Goal: Task Accomplishment & Management: Use online tool/utility

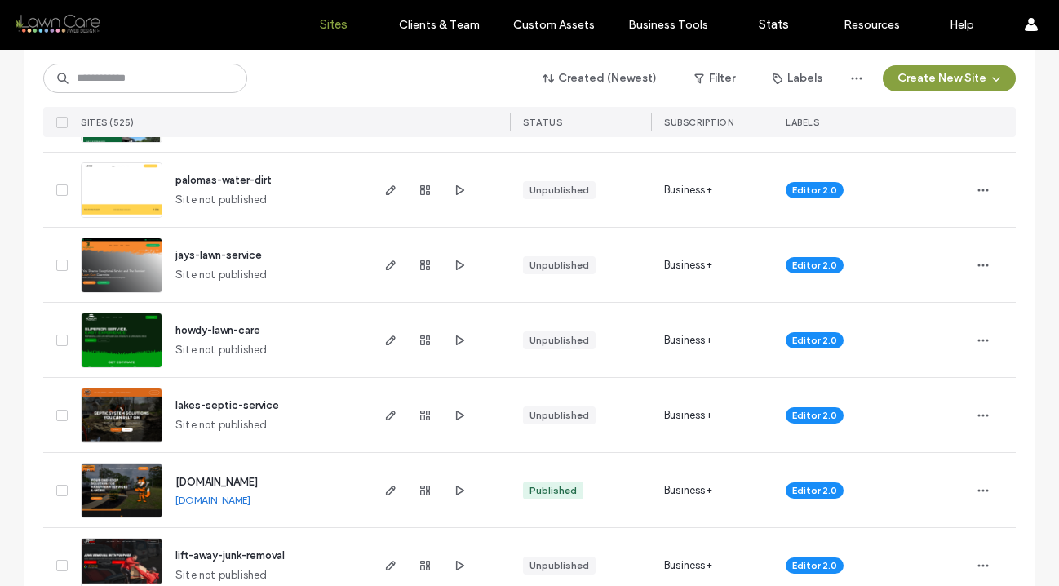
scroll to position [424, 0]
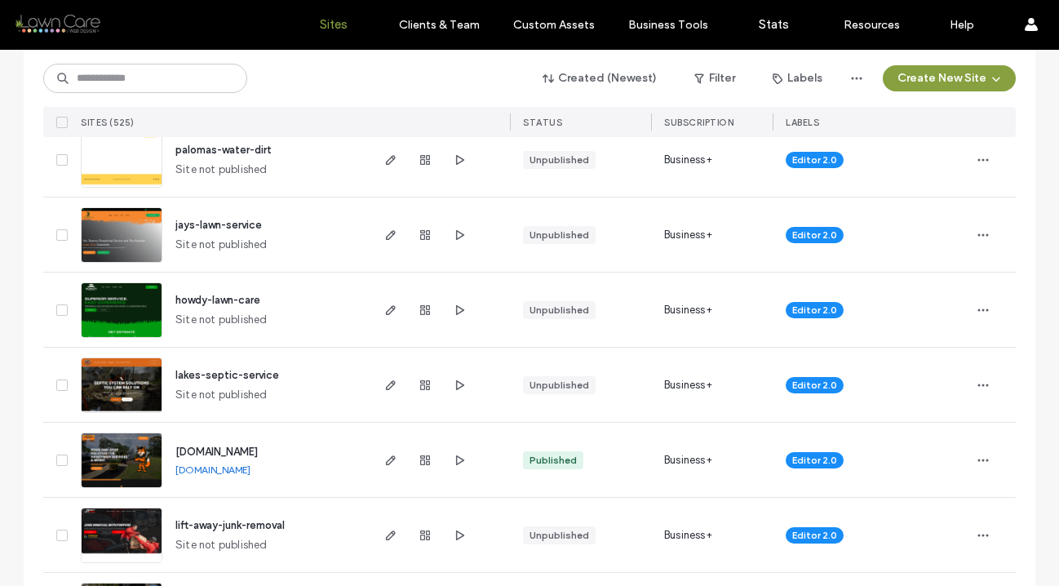
click at [126, 384] on img at bounding box center [122, 413] width 80 height 111
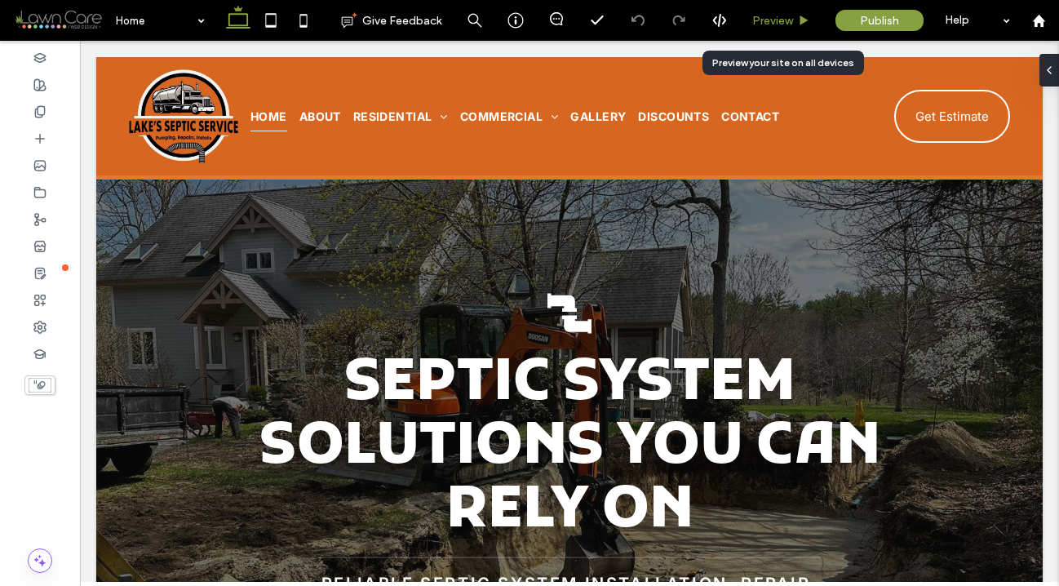
click at [773, 19] on span "Preview" at bounding box center [772, 21] width 41 height 14
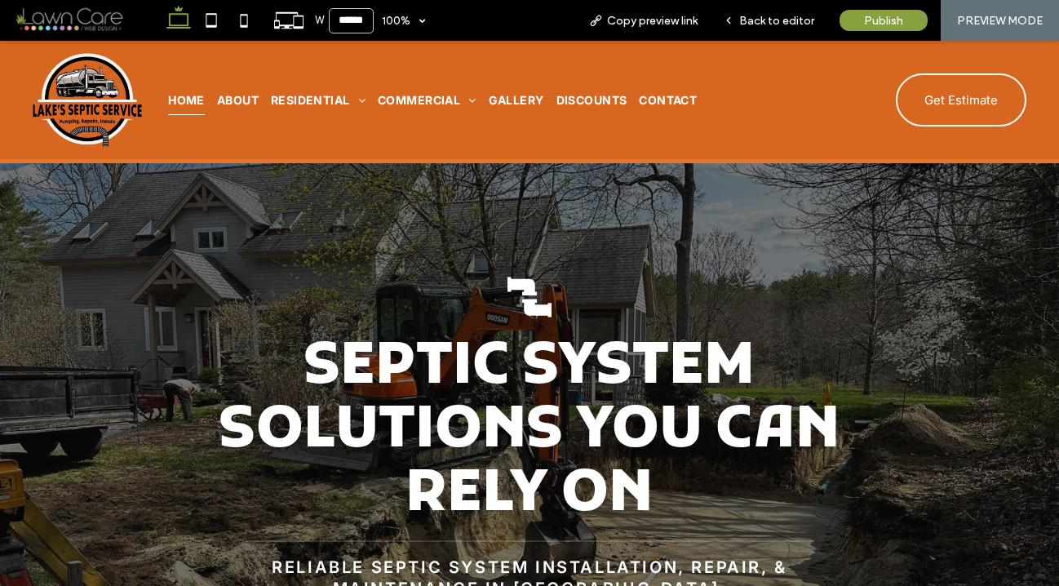
click at [746, 175] on div "Two connected black pipes. Septic System Solutions You Can Rely On Reliable sep…" at bounding box center [530, 428] width 994 height 775
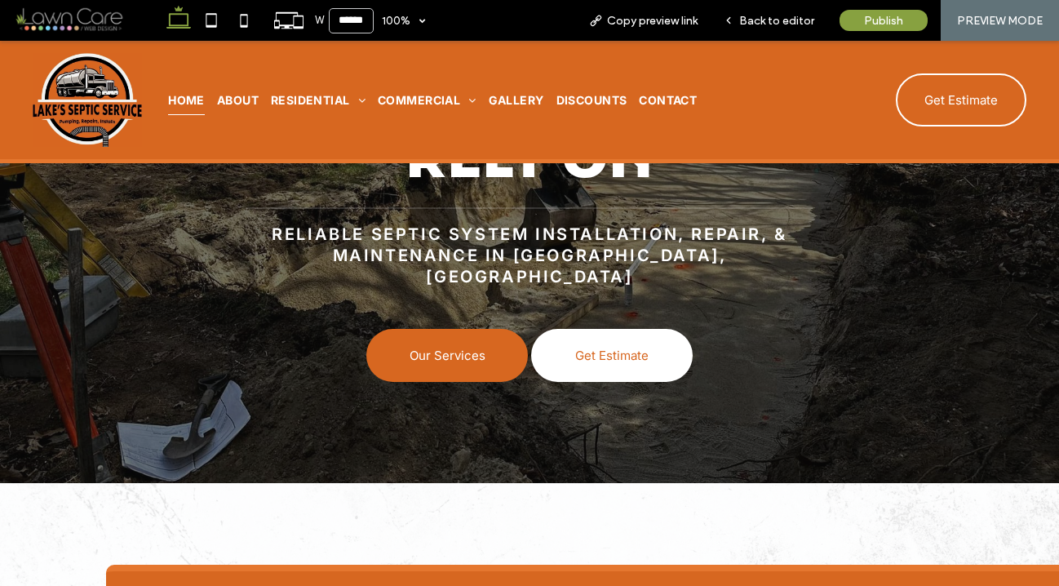
scroll to position [326, 0]
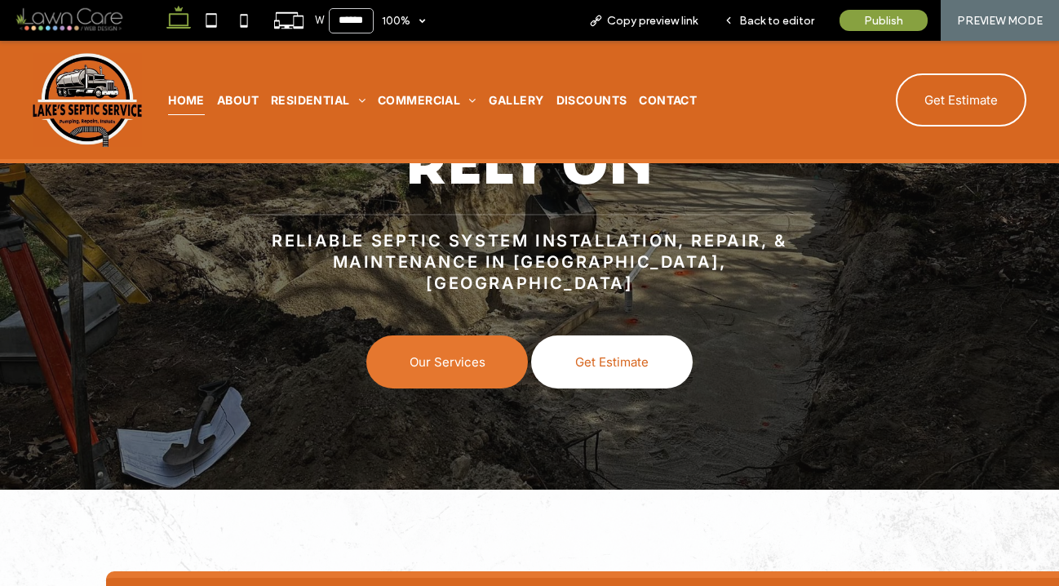
click at [421, 354] on span "Our Services" at bounding box center [447, 361] width 76 height 15
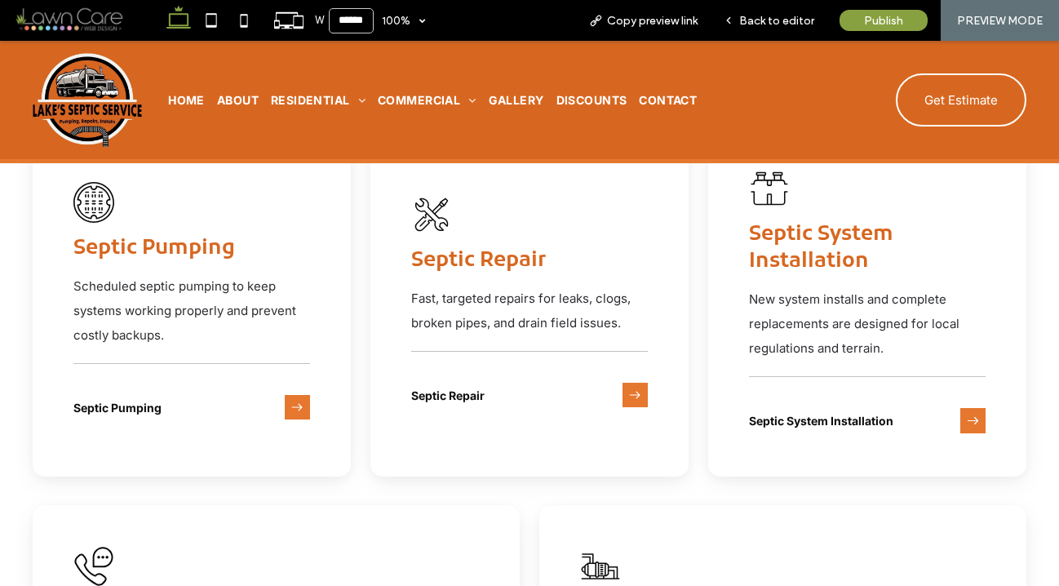
scroll to position [2556, 0]
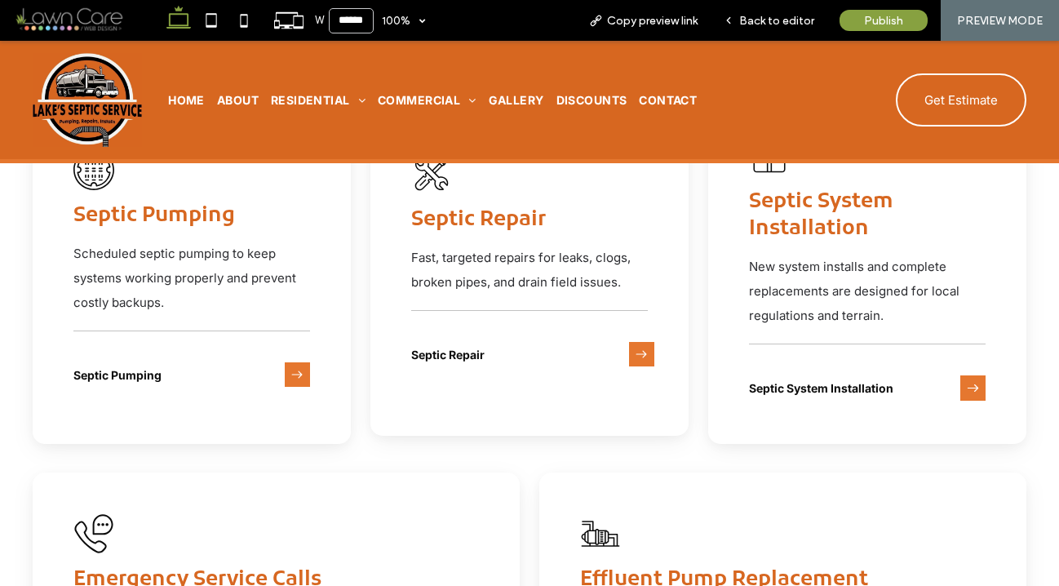
click at [629, 342] on icon at bounding box center [641, 354] width 25 height 25
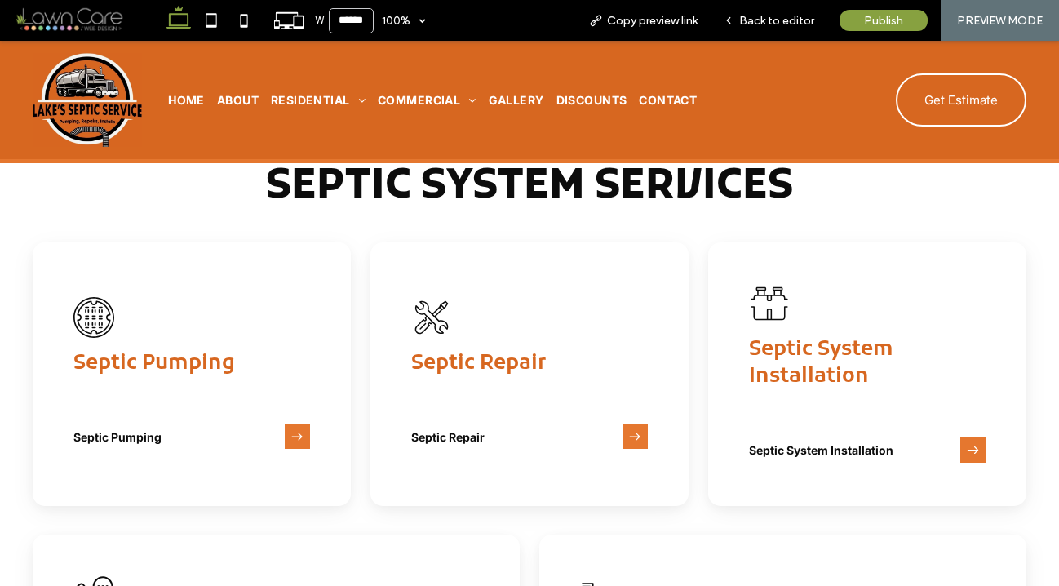
scroll to position [1436, 0]
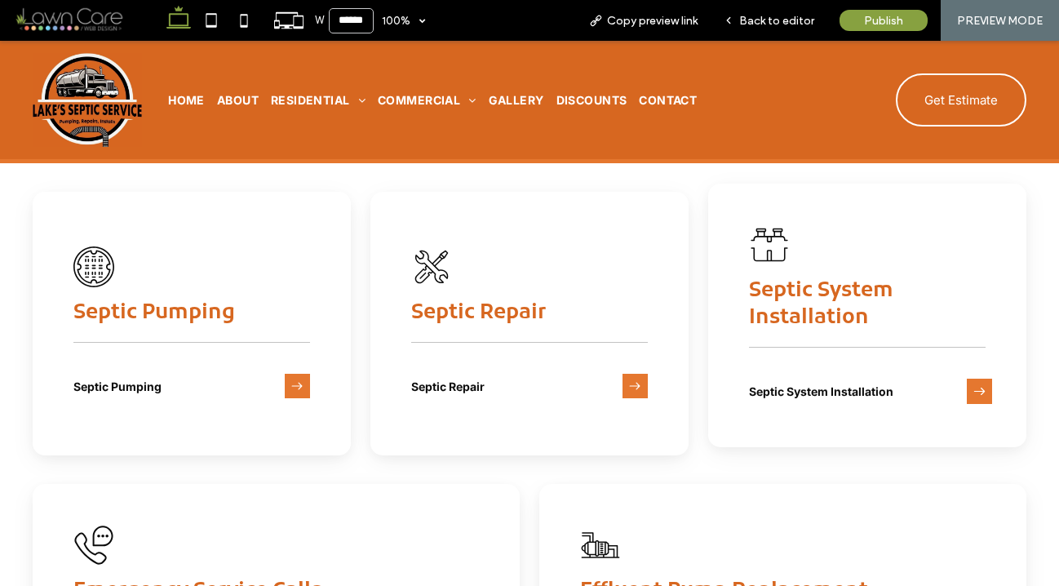
click at [978, 378] on icon at bounding box center [979, 390] width 25 height 25
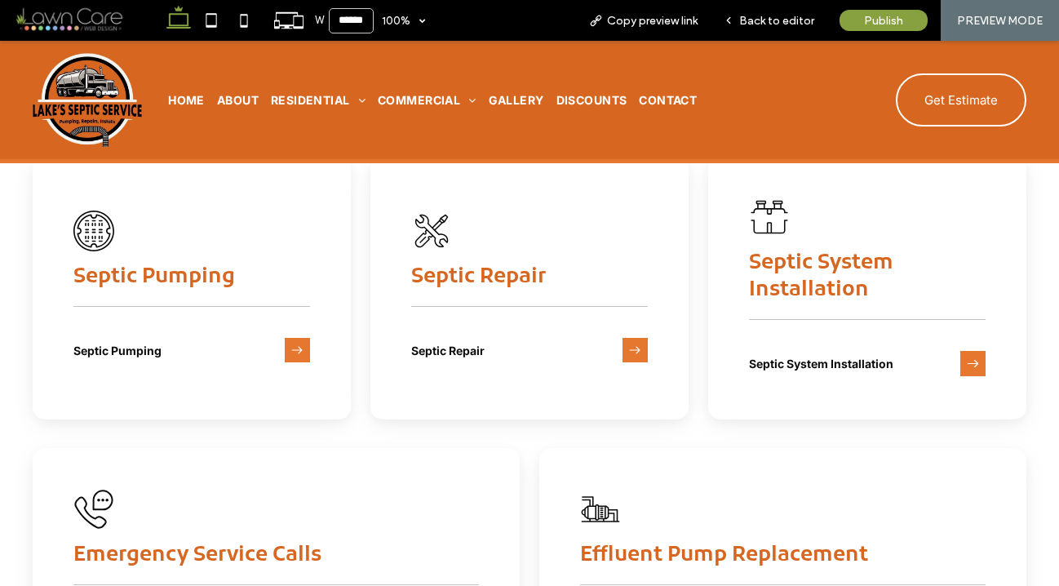
scroll to position [1599, 0]
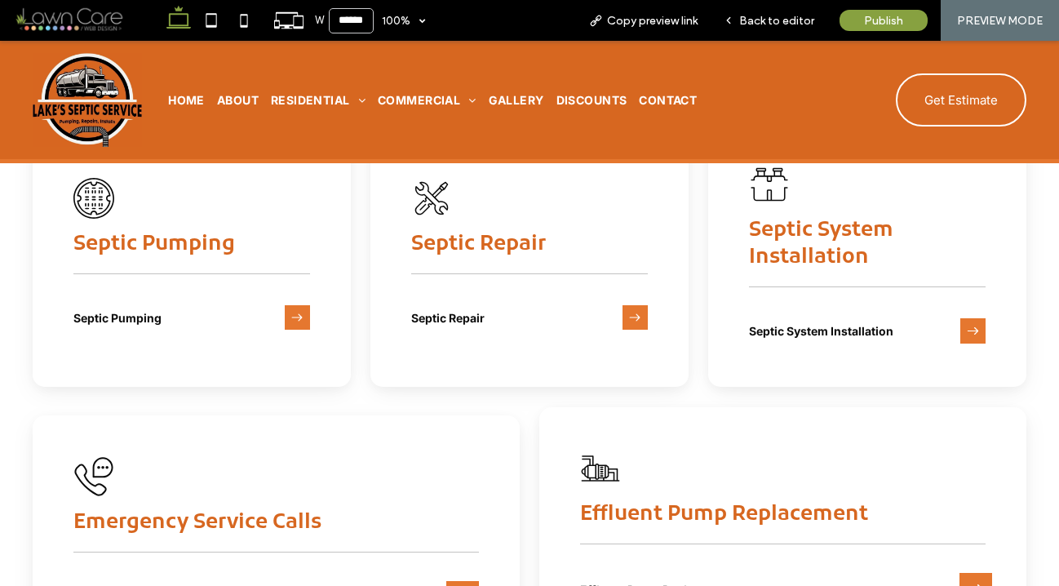
click at [970, 573] on icon at bounding box center [975, 589] width 33 height 33
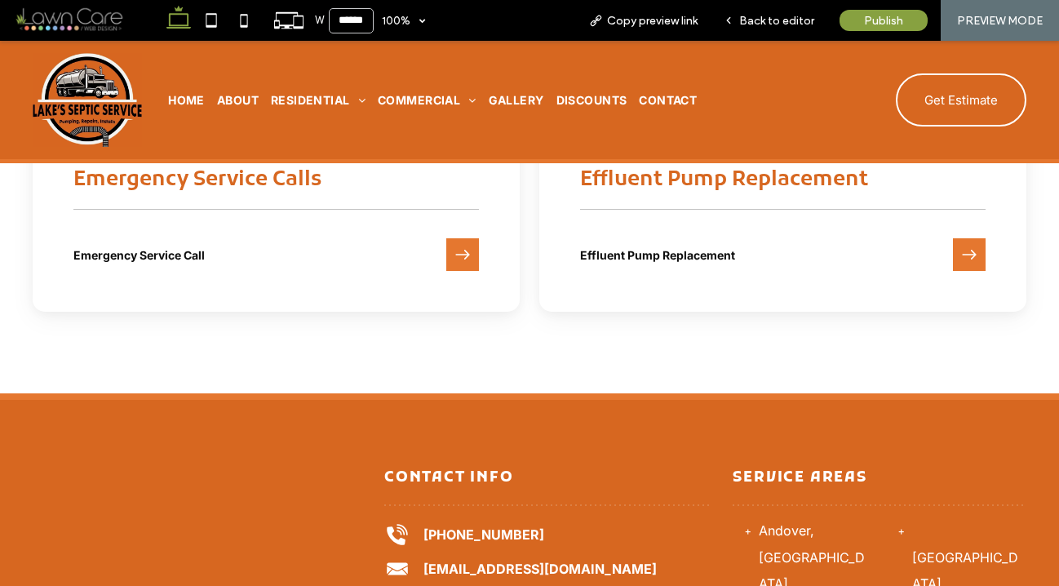
scroll to position [1925, 0]
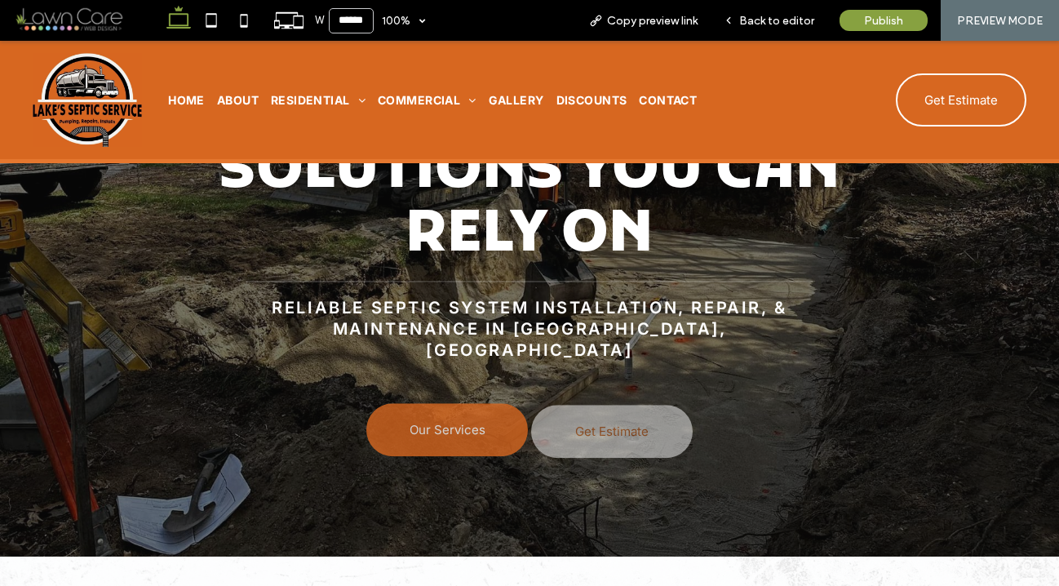
scroll to position [261, 0]
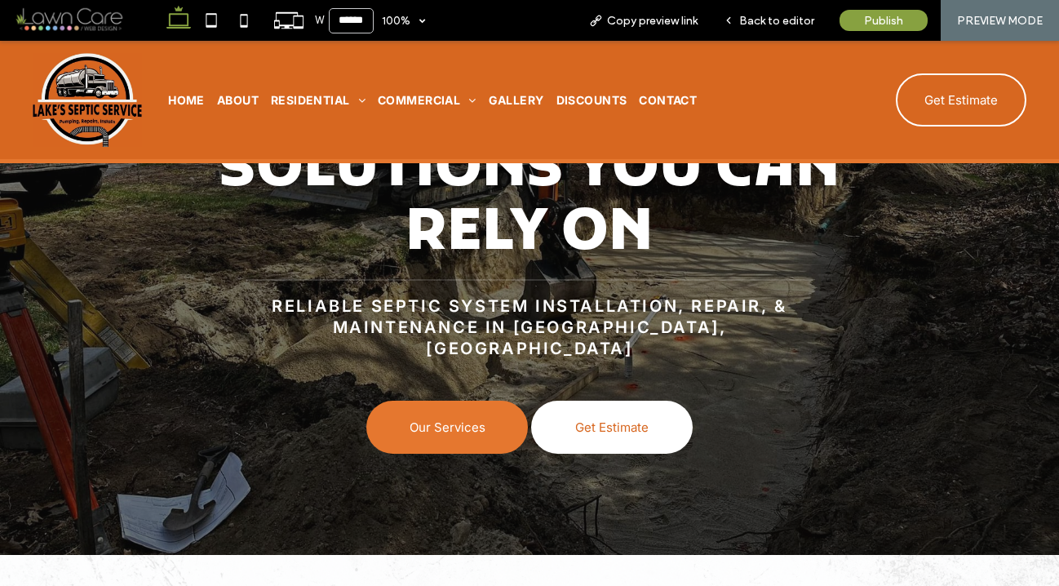
click at [439, 432] on link "Our Services" at bounding box center [447, 427] width 162 height 53
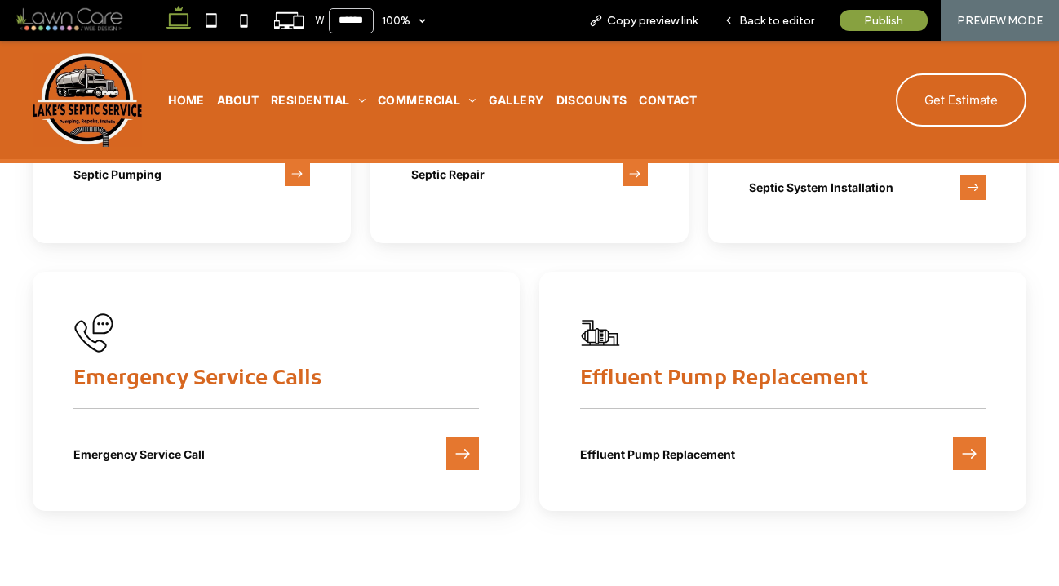
scroll to position [2622, 0]
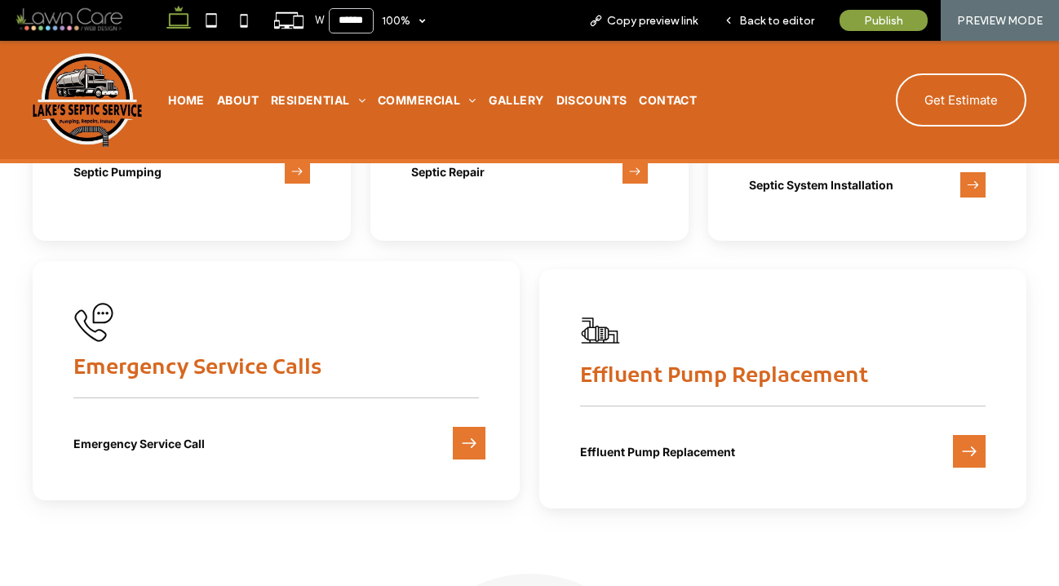
click at [472, 436] on icon at bounding box center [469, 443] width 33 height 33
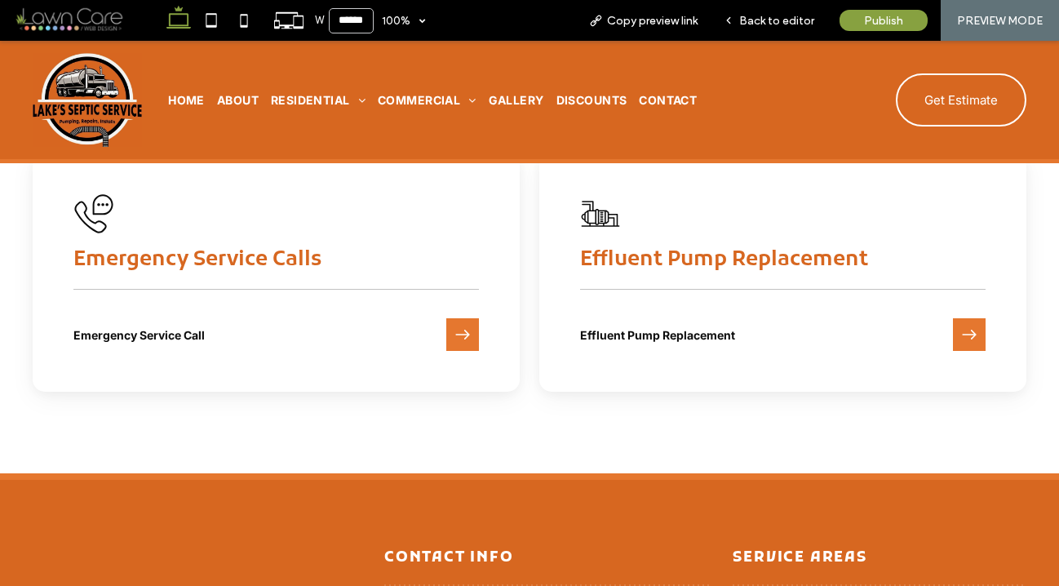
scroll to position [1860, 0]
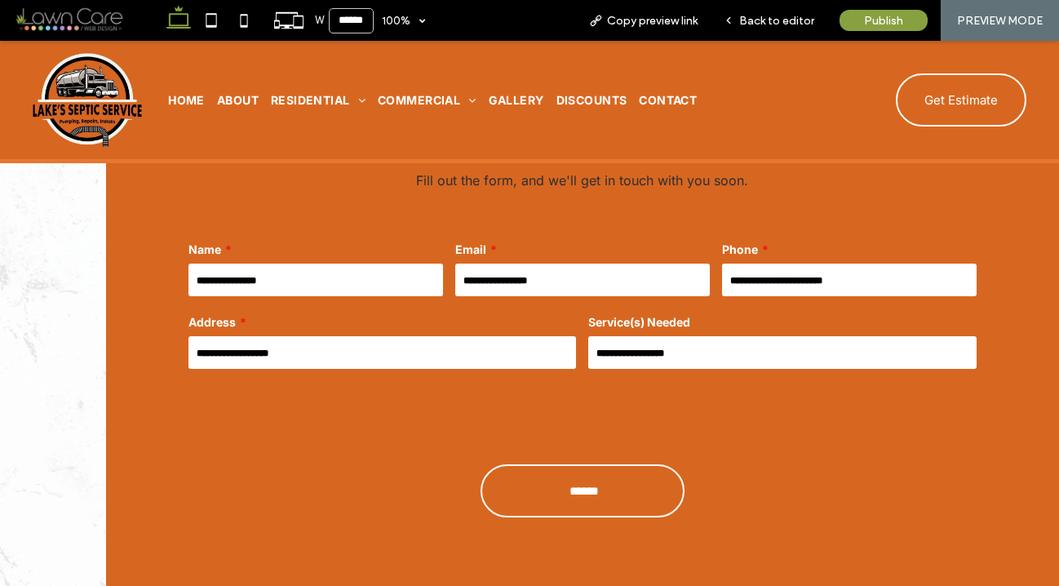
scroll to position [881, 0]
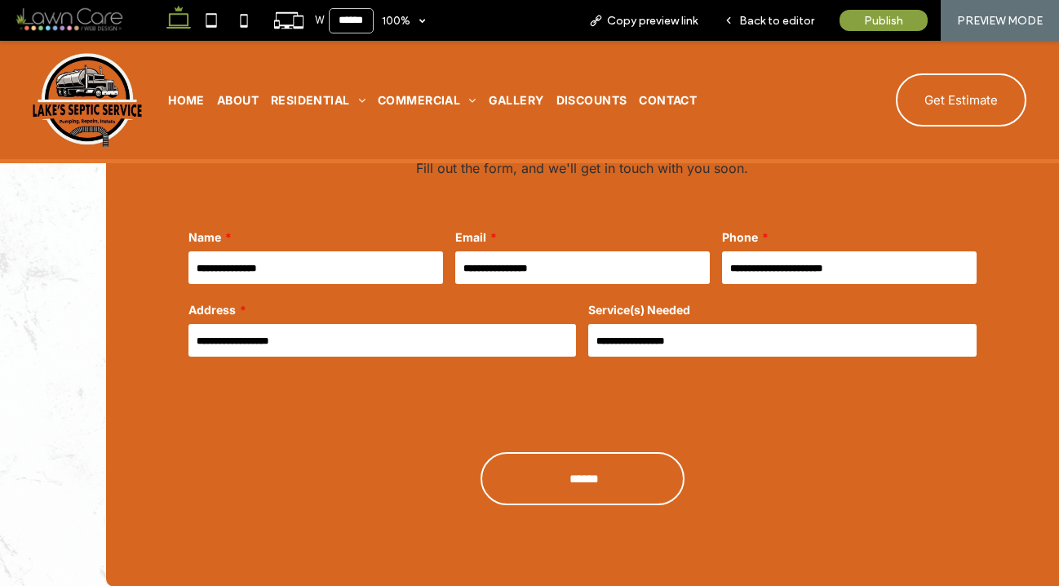
click at [259, 267] on input "text" at bounding box center [315, 267] width 254 height 33
type input "***"
click at [780, 20] on span "Back to editor" at bounding box center [776, 21] width 75 height 14
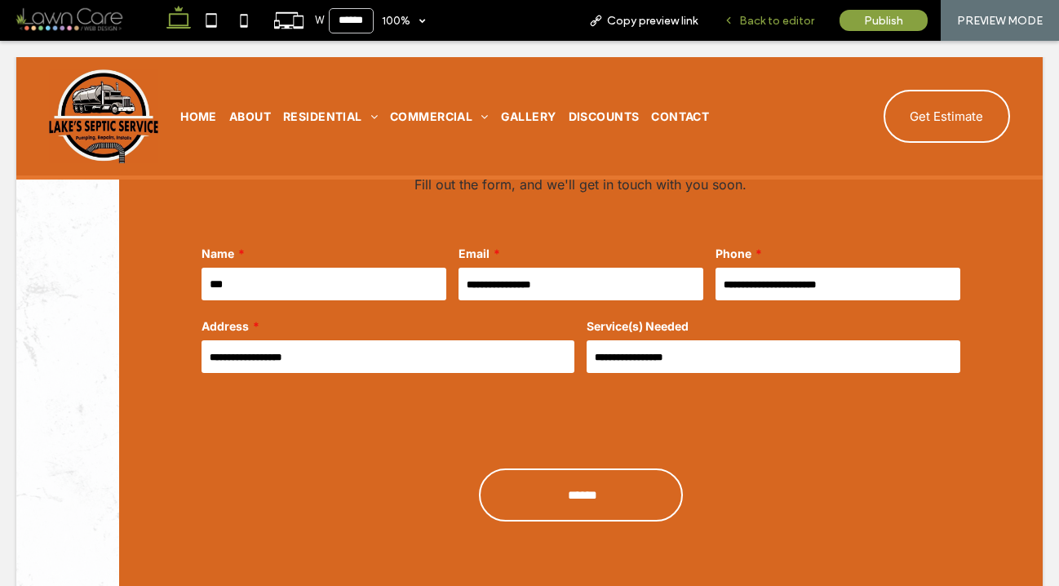
scroll to position [897, 0]
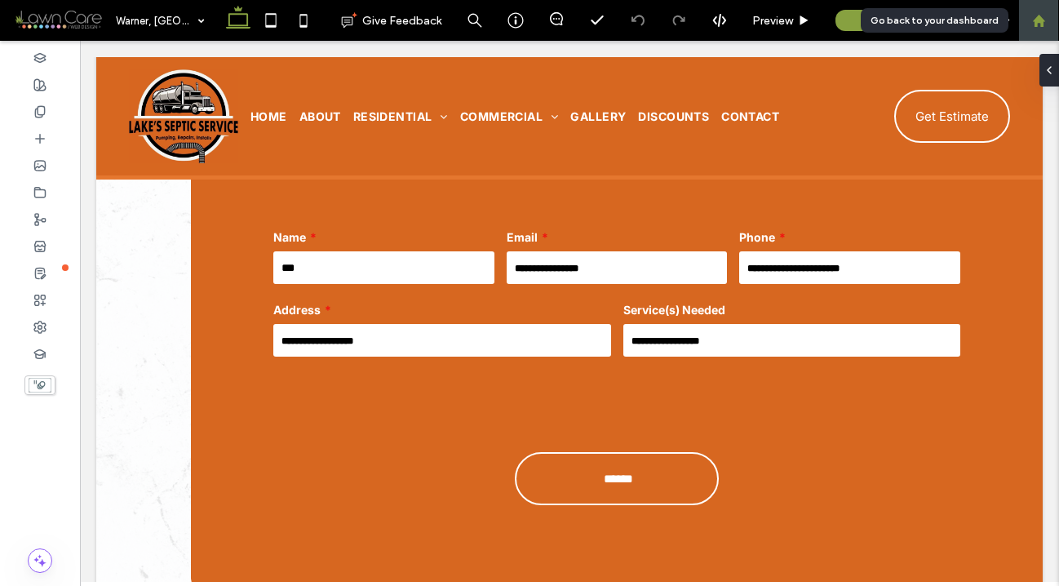
click at [1038, 23] on icon at bounding box center [1039, 21] width 14 height 14
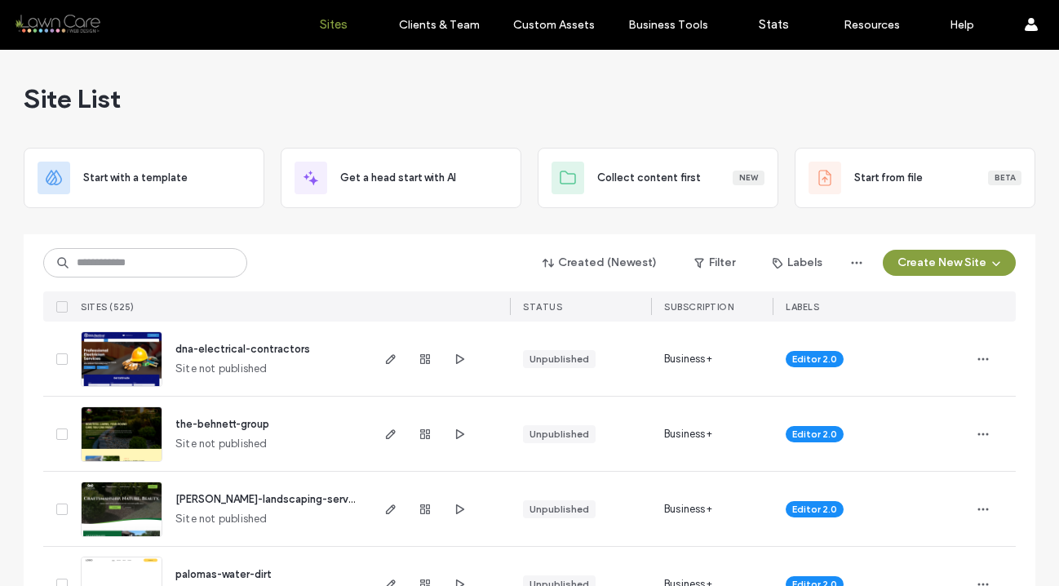
click at [442, 248] on div "Created (Newest) Filter Labels Create New Site" at bounding box center [529, 262] width 972 height 31
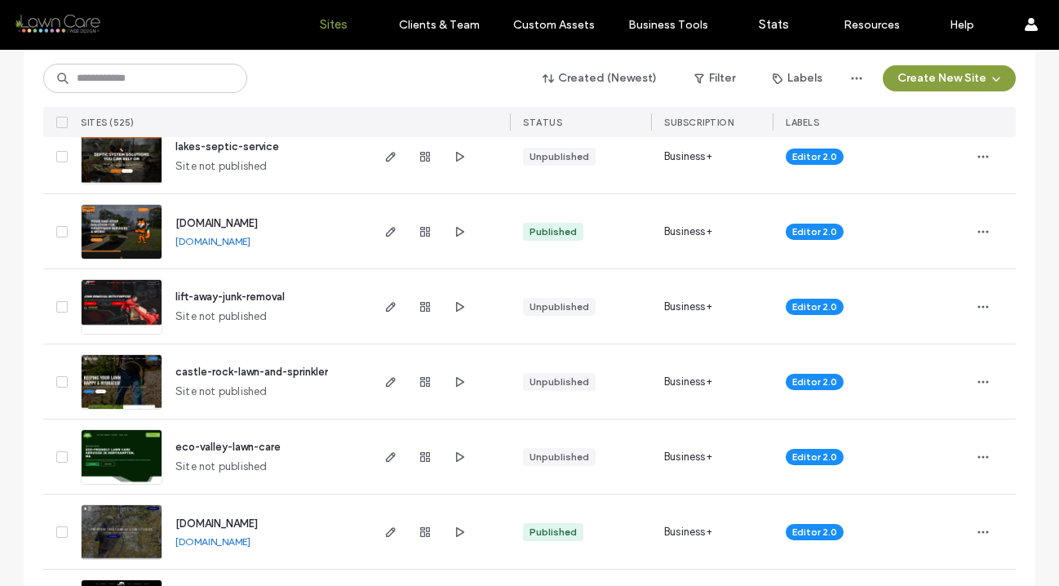
scroll to position [685, 0]
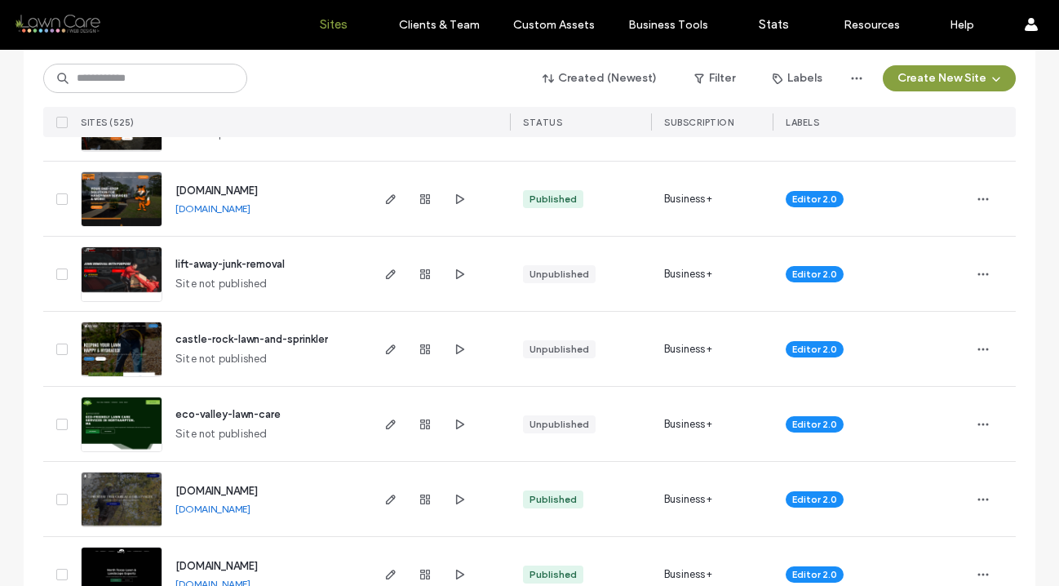
click at [95, 350] on img at bounding box center [122, 377] width 80 height 111
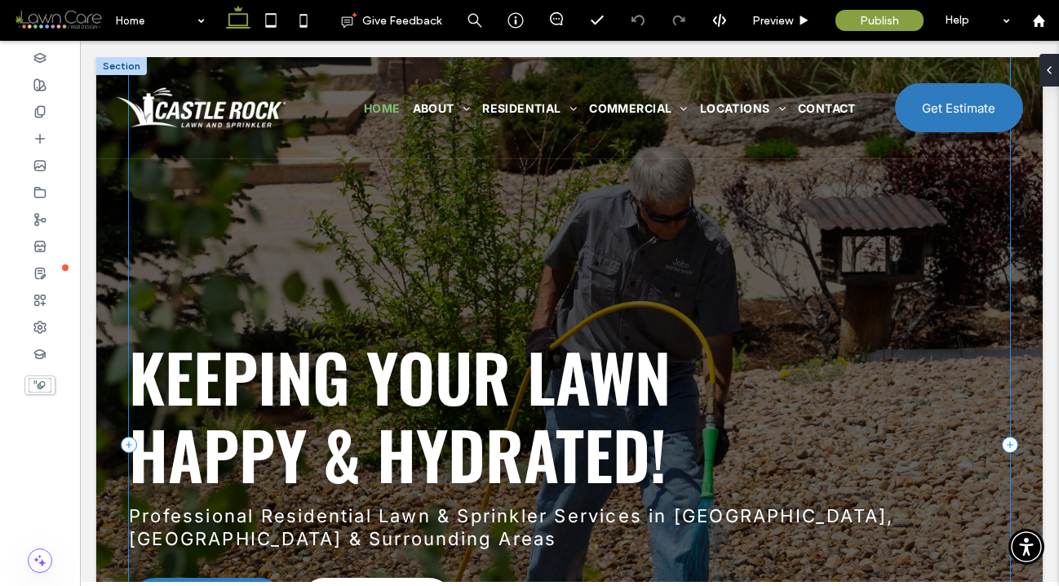
click at [875, 300] on div "Keeping Your Lawn Happy & Hydrated! Professional Residential Lawn & Sprinkler S…" at bounding box center [569, 444] width 881 height 775
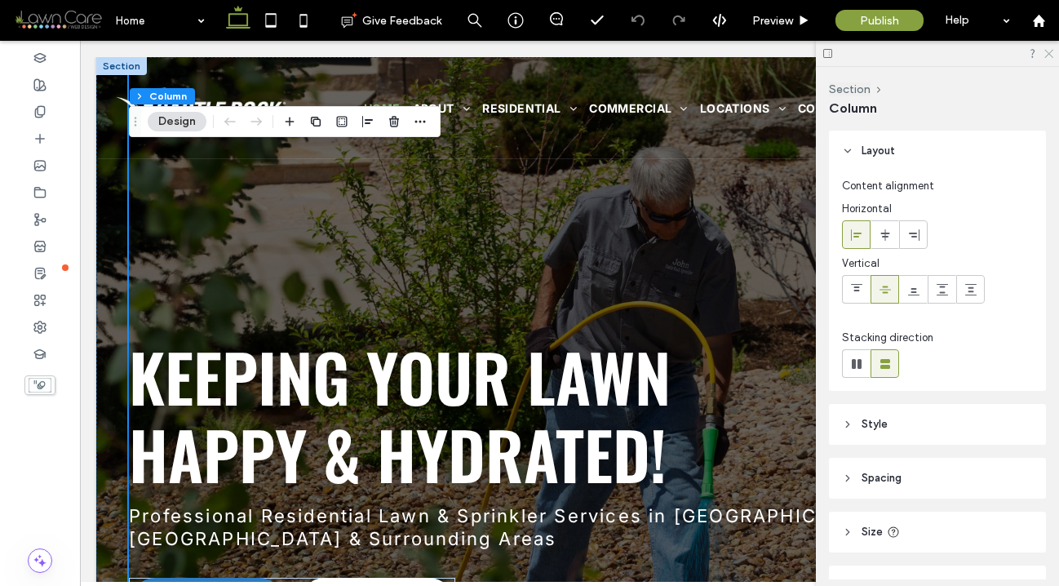
click at [1044, 50] on icon at bounding box center [1047, 52] width 11 height 11
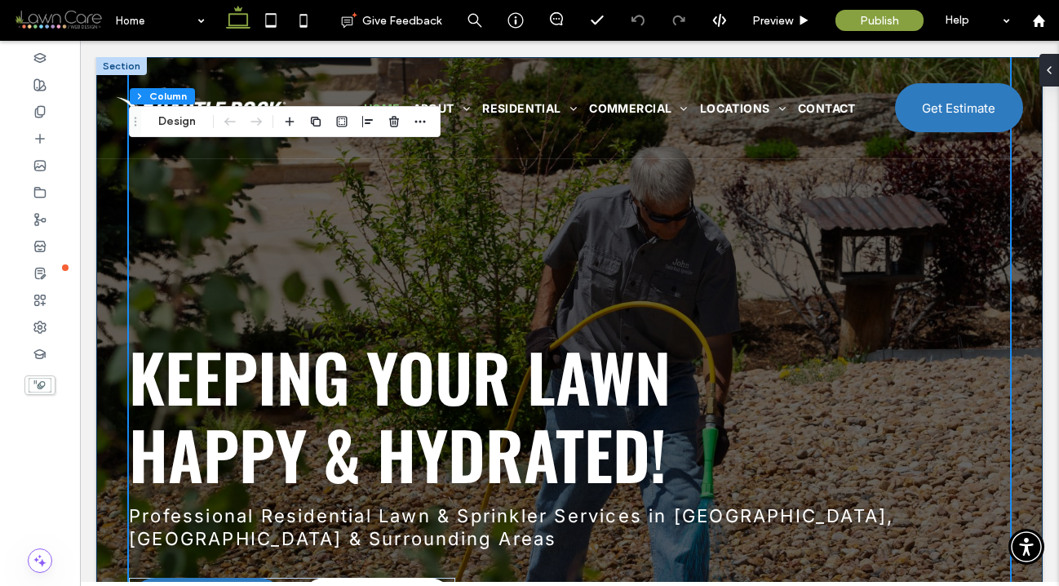
click at [1029, 308] on div "Keeping Your Lawn Happy & Hydrated! Professional Residential Lawn & Sprinkler S…" at bounding box center [569, 444] width 946 height 775
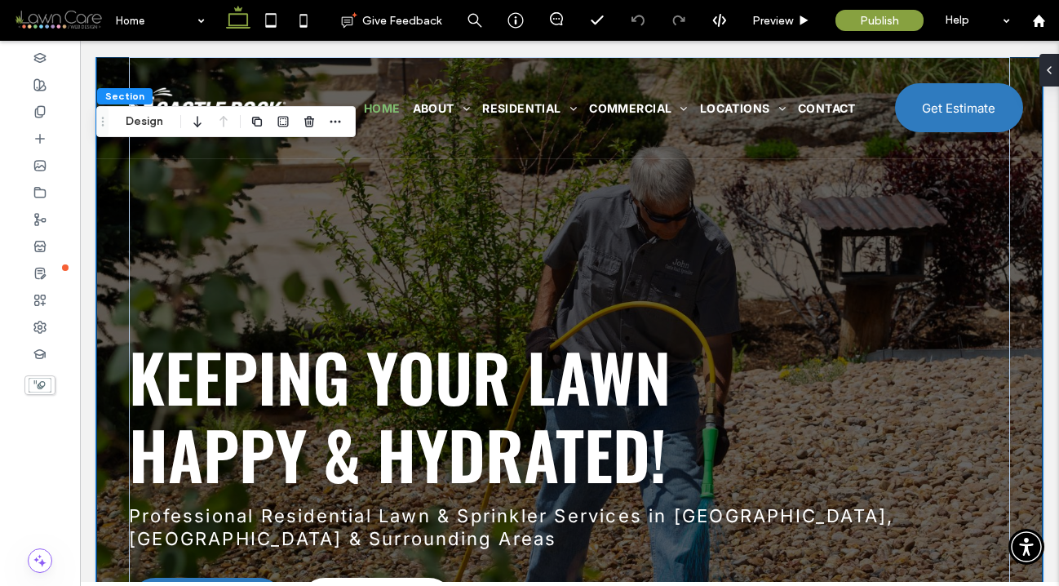
type input "*"
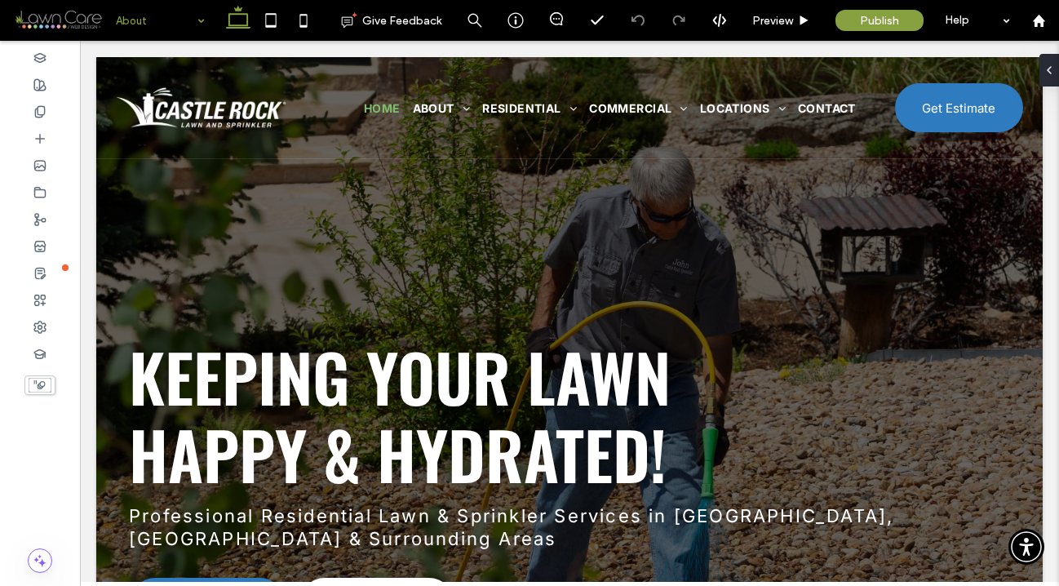
drag, startPoint x: 228, startPoint y: 79, endPoint x: 228, endPoint y: 108, distance: 28.6
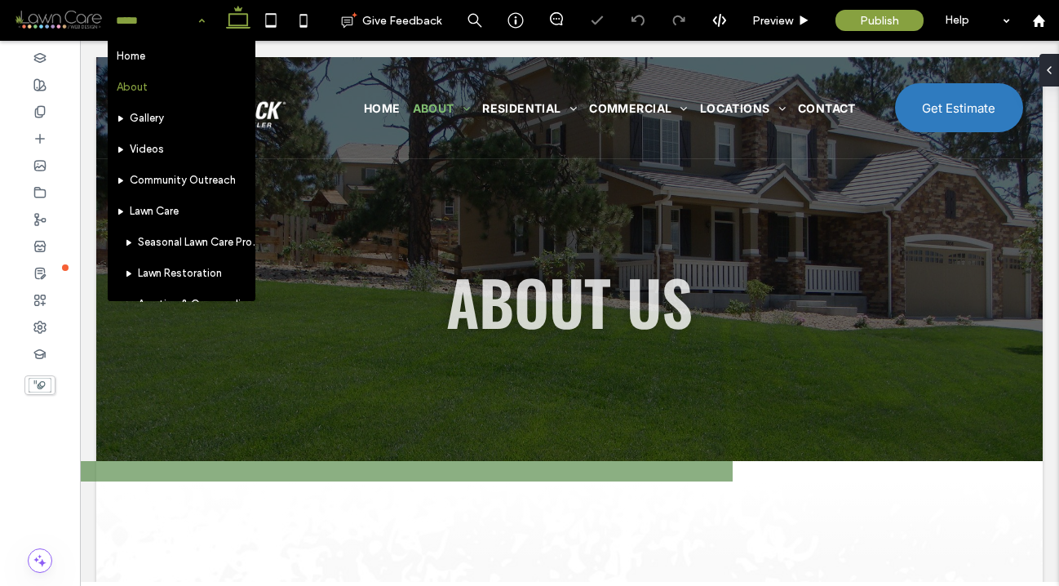
click at [175, 28] on input at bounding box center [156, 20] width 81 height 41
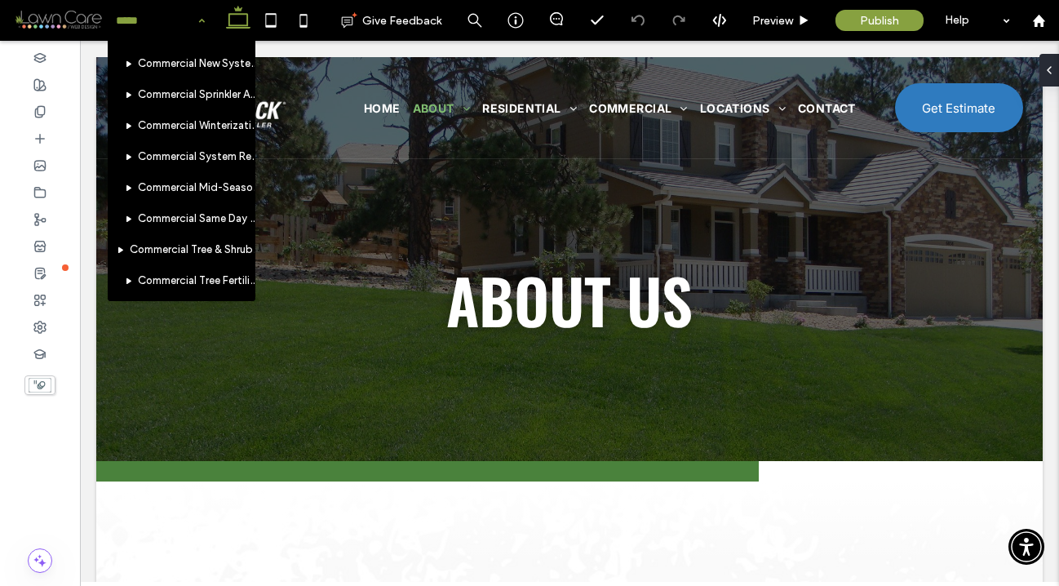
scroll to position [1170, 0]
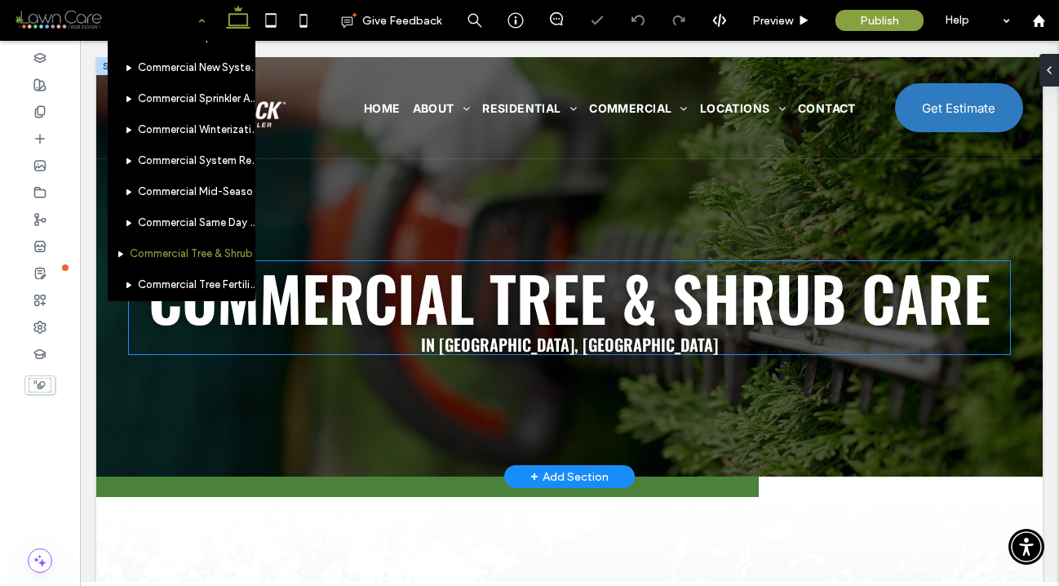
scroll to position [1074, 0]
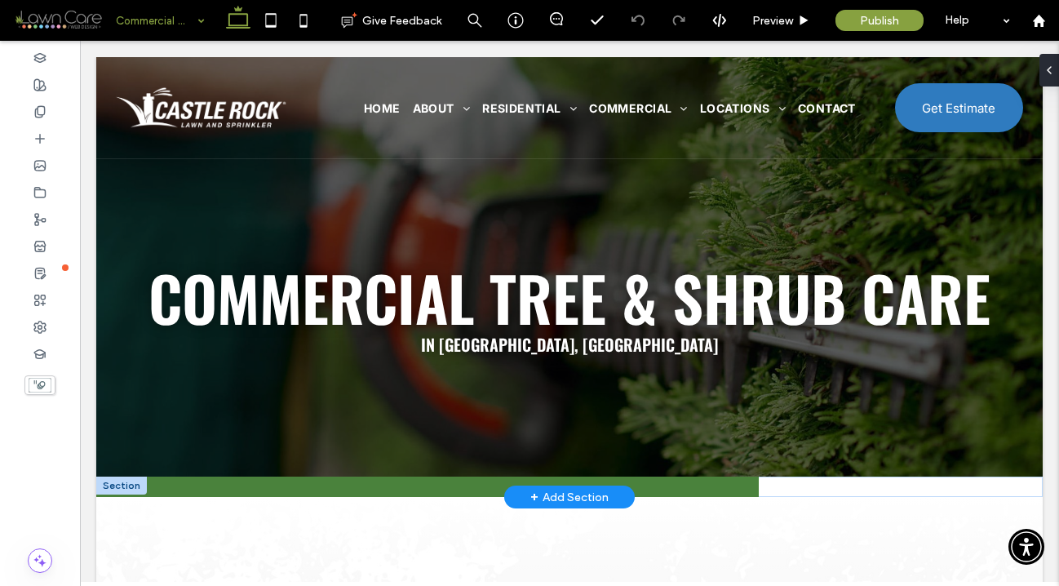
click at [923, 490] on div "Section + Add Section" at bounding box center [569, 486] width 946 height 20
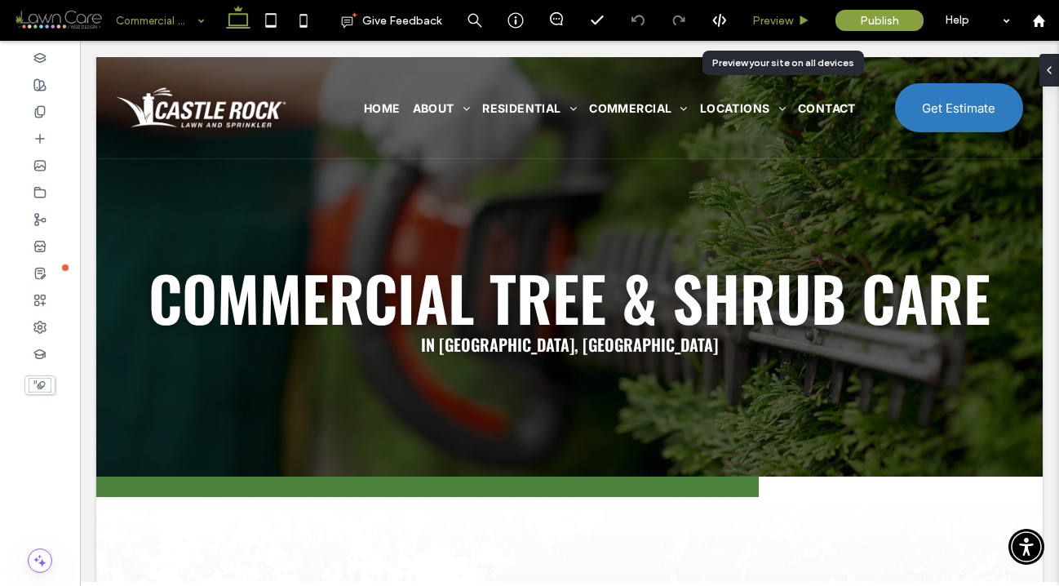
click at [784, 16] on span "Preview" at bounding box center [772, 21] width 41 height 14
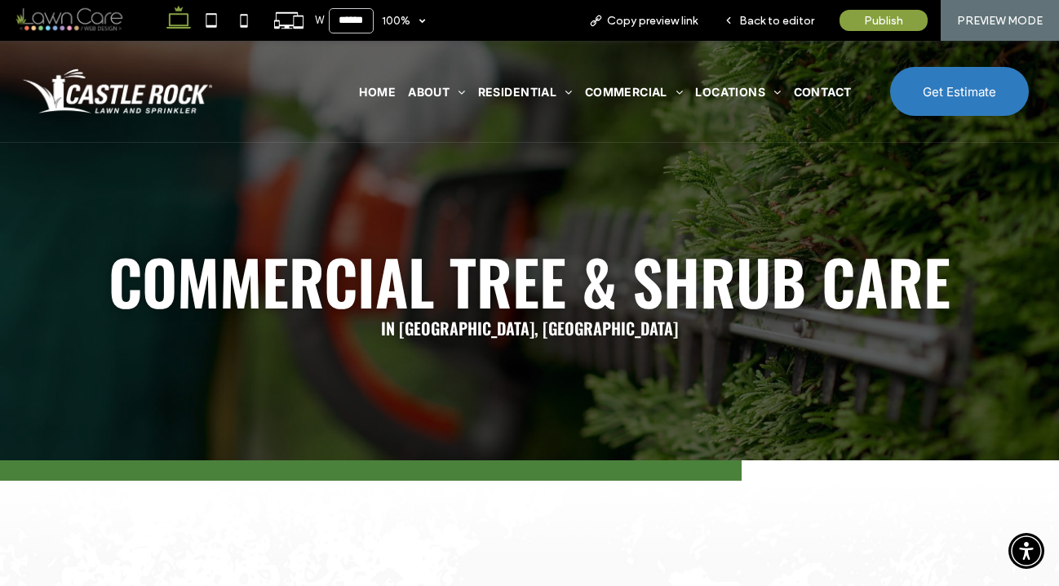
click at [724, 464] on div at bounding box center [370, 470] width 741 height 20
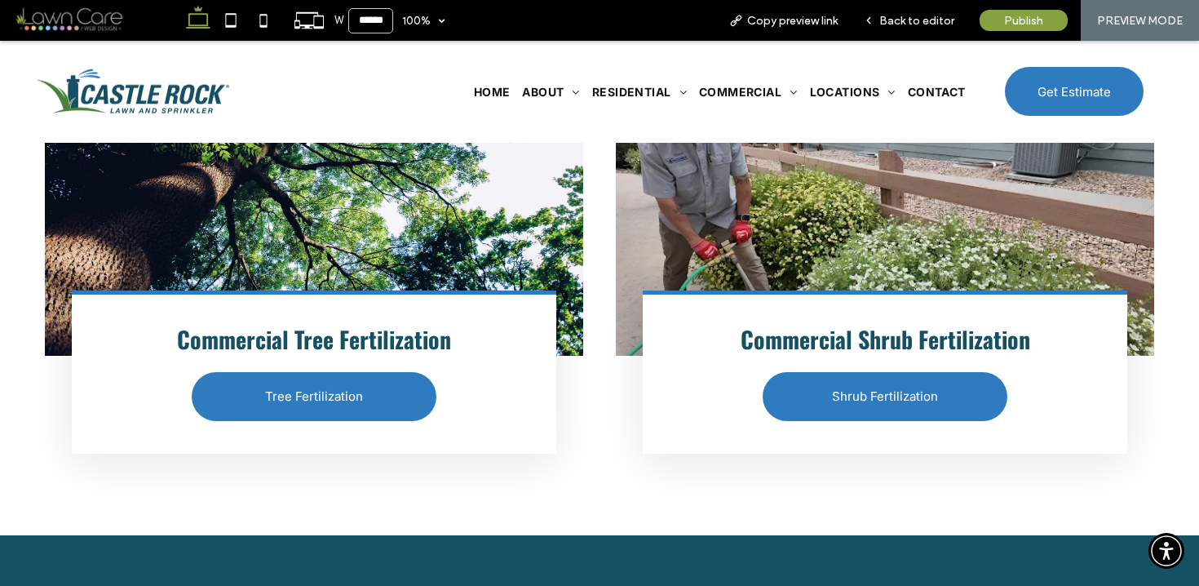
scroll to position [1403, 0]
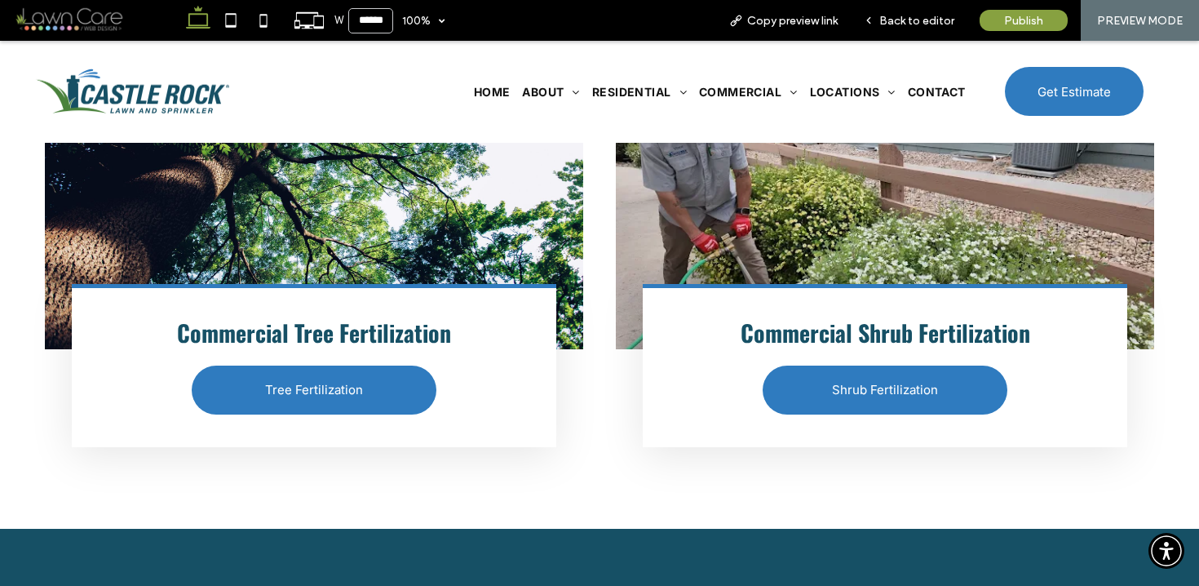
click at [491, 98] on span "Home" at bounding box center [492, 92] width 37 height 14
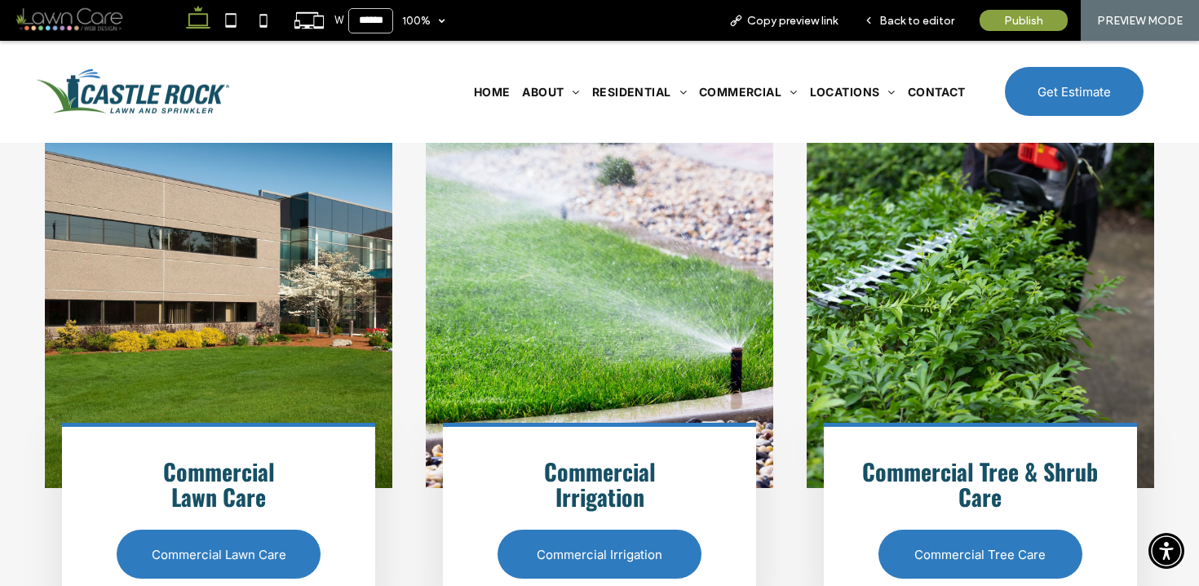
scroll to position [3589, 0]
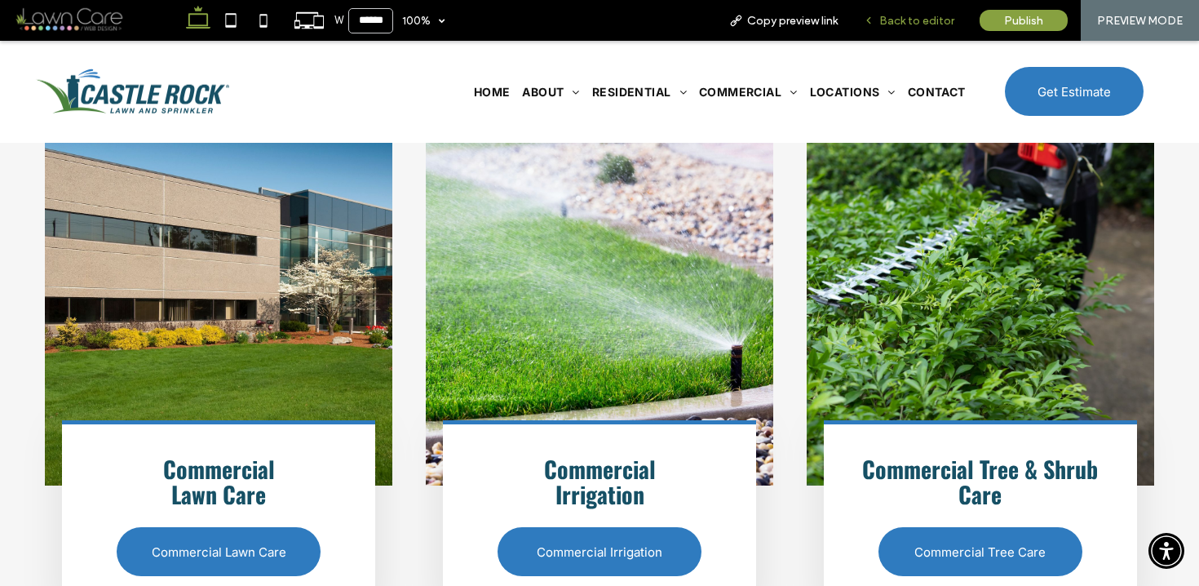
click at [910, 24] on span "Back to editor" at bounding box center [916, 21] width 75 height 14
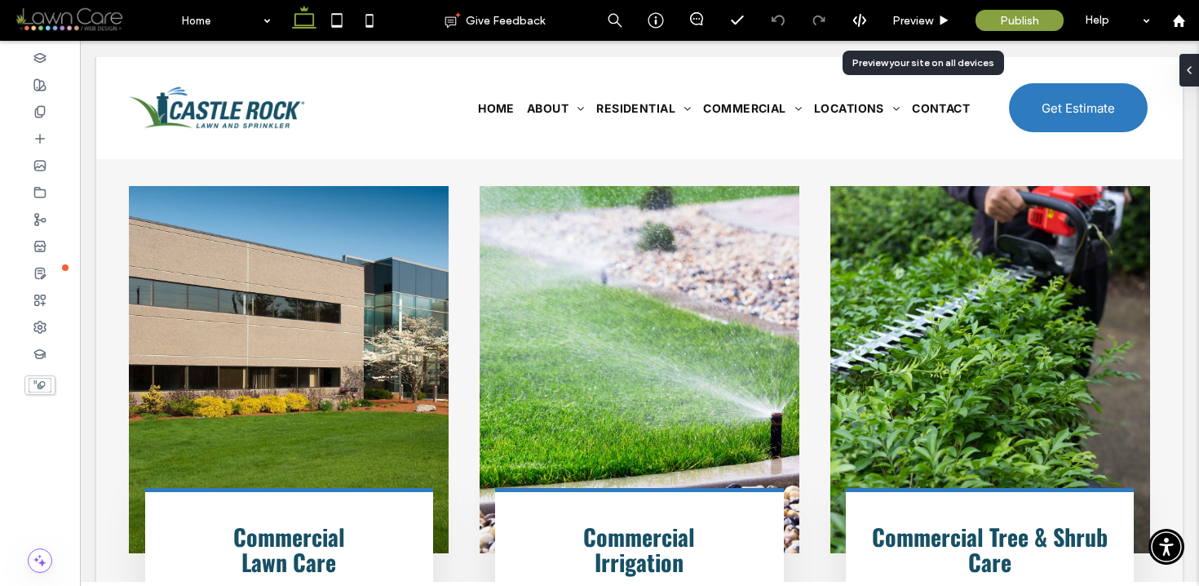
scroll to position [3631, 0]
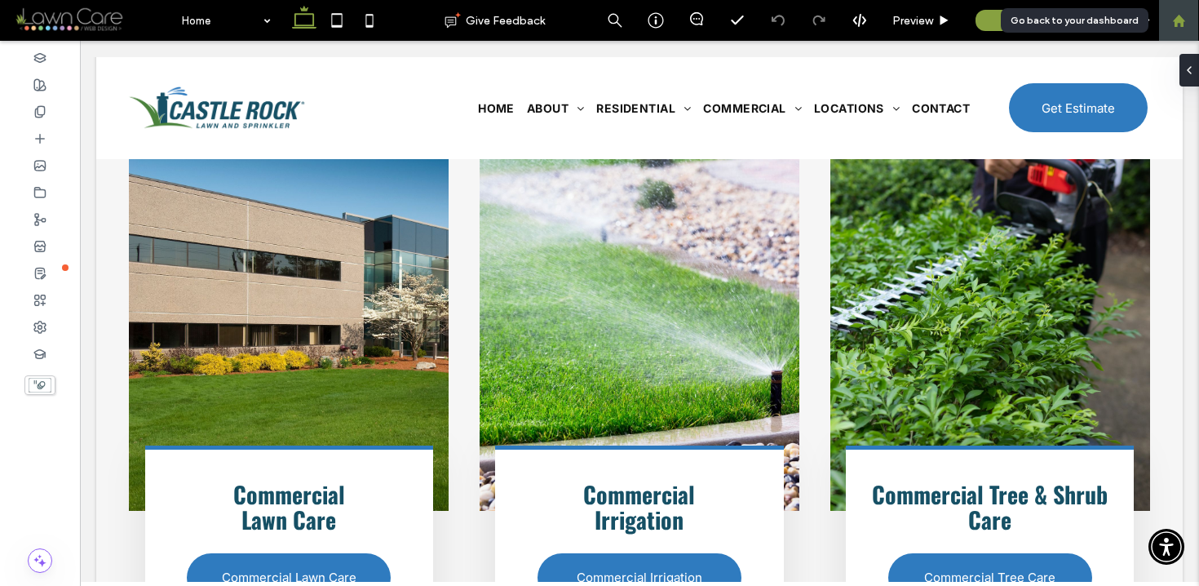
click at [1058, 19] on icon at bounding box center [1179, 21] width 14 height 14
